Goal: Transaction & Acquisition: Purchase product/service

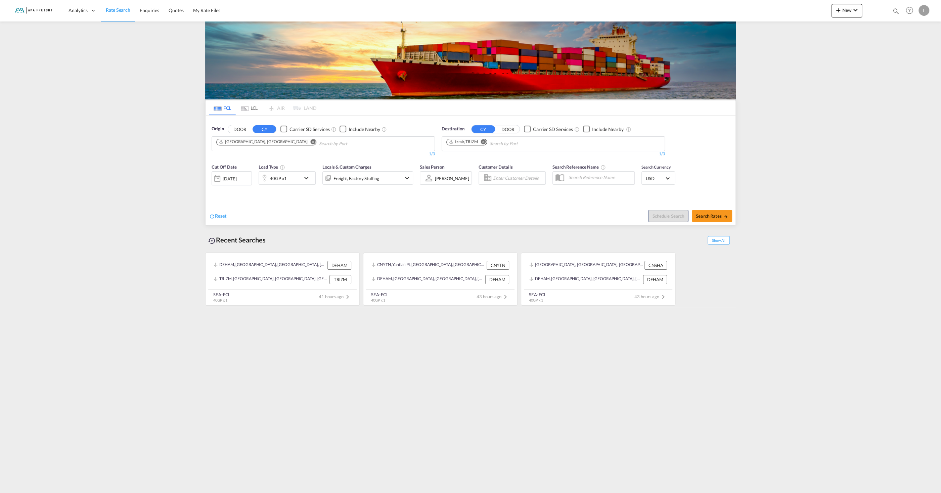
click at [306, 144] on button "Remove" at bounding box center [311, 142] width 10 height 7
type input "laem [PERSON_NAME]"
click at [258, 156] on div "Laem [PERSON_NAME] g [GEOGRAPHIC_DATA] THLCH" at bounding box center [268, 159] width 128 height 20
click at [484, 141] on md-icon "Remove" at bounding box center [483, 141] width 5 height 5
type input "charlotte"
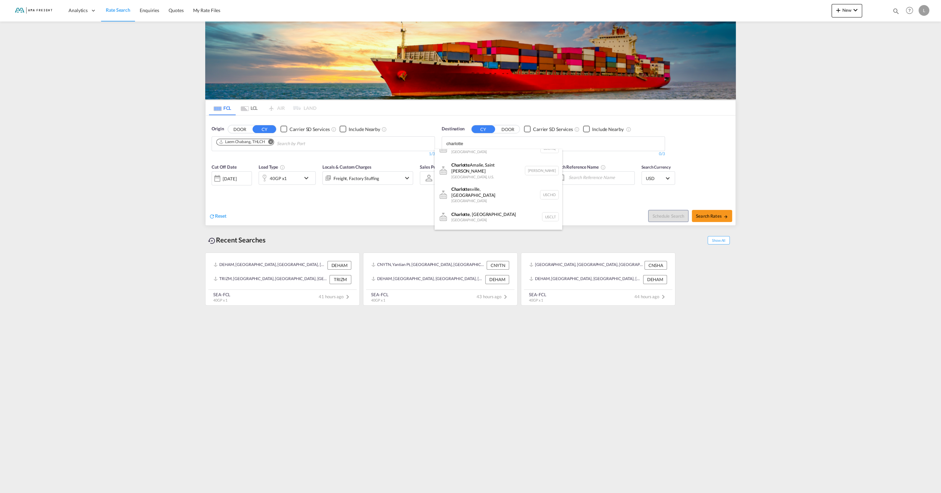
scroll to position [33, 0]
click at [495, 208] on div "[GEOGRAPHIC_DATA] , [GEOGRAPHIC_DATA] [GEOGRAPHIC_DATA] USCLT" at bounding box center [498, 215] width 128 height 20
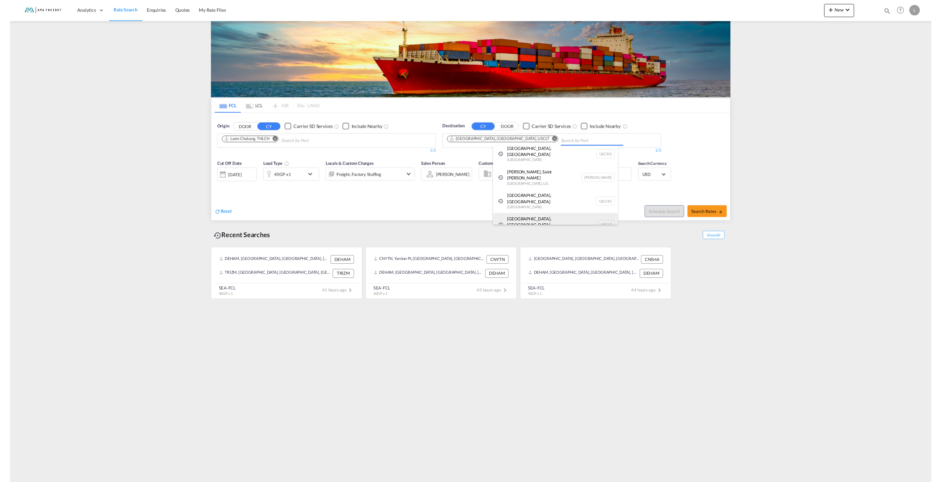
scroll to position [10, 0]
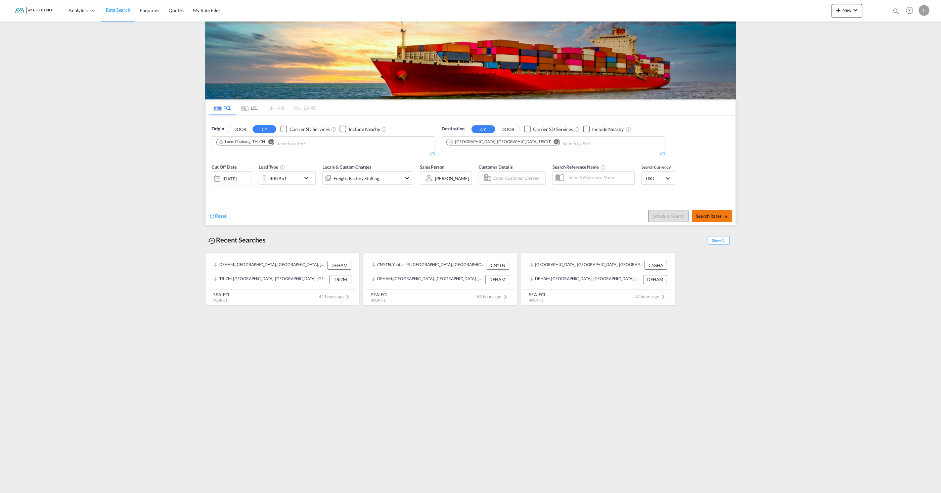
click at [705, 217] on span "Search Rates" at bounding box center [712, 215] width 32 height 5
type input "THLCH to USCLT / [DATE]"
